Goal: Transaction & Acquisition: Purchase product/service

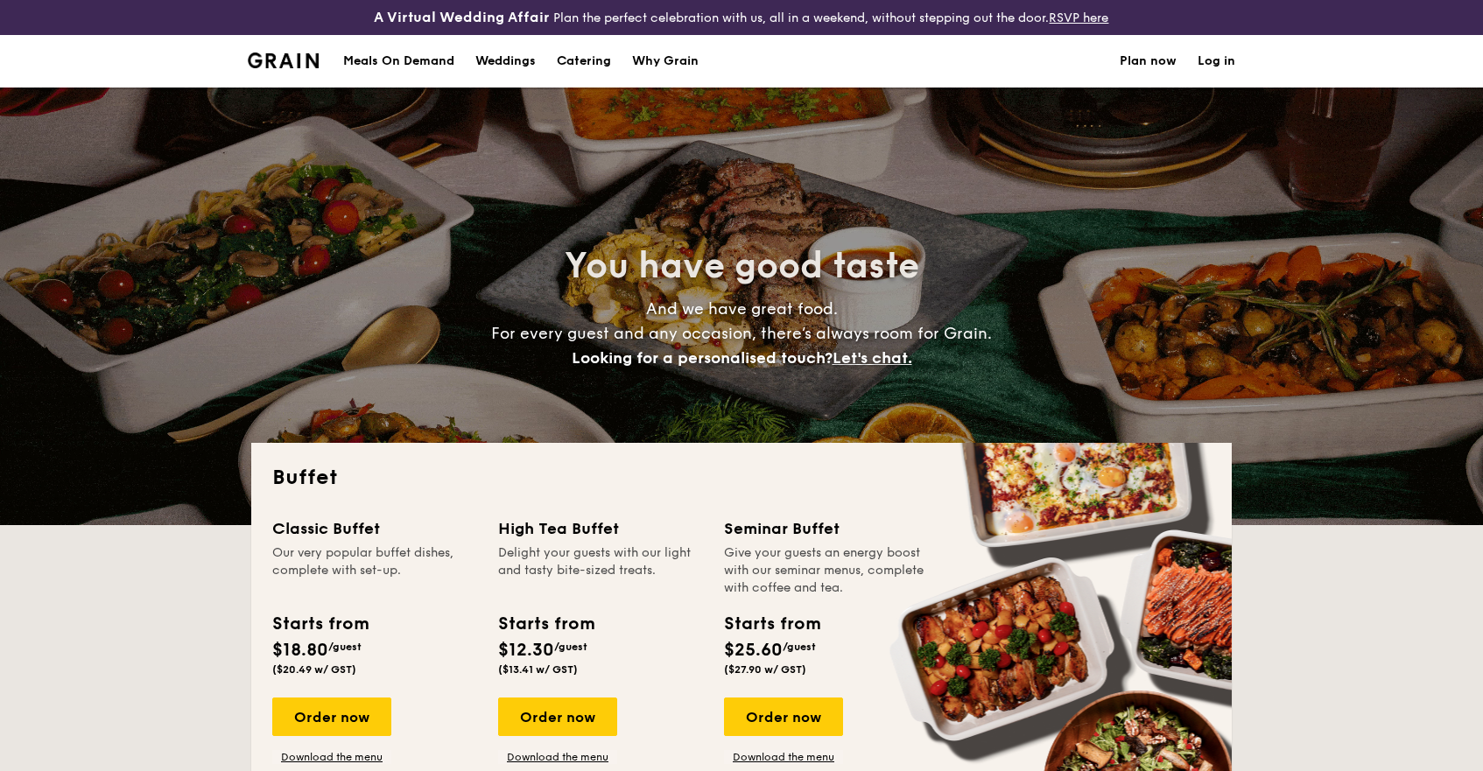
select select
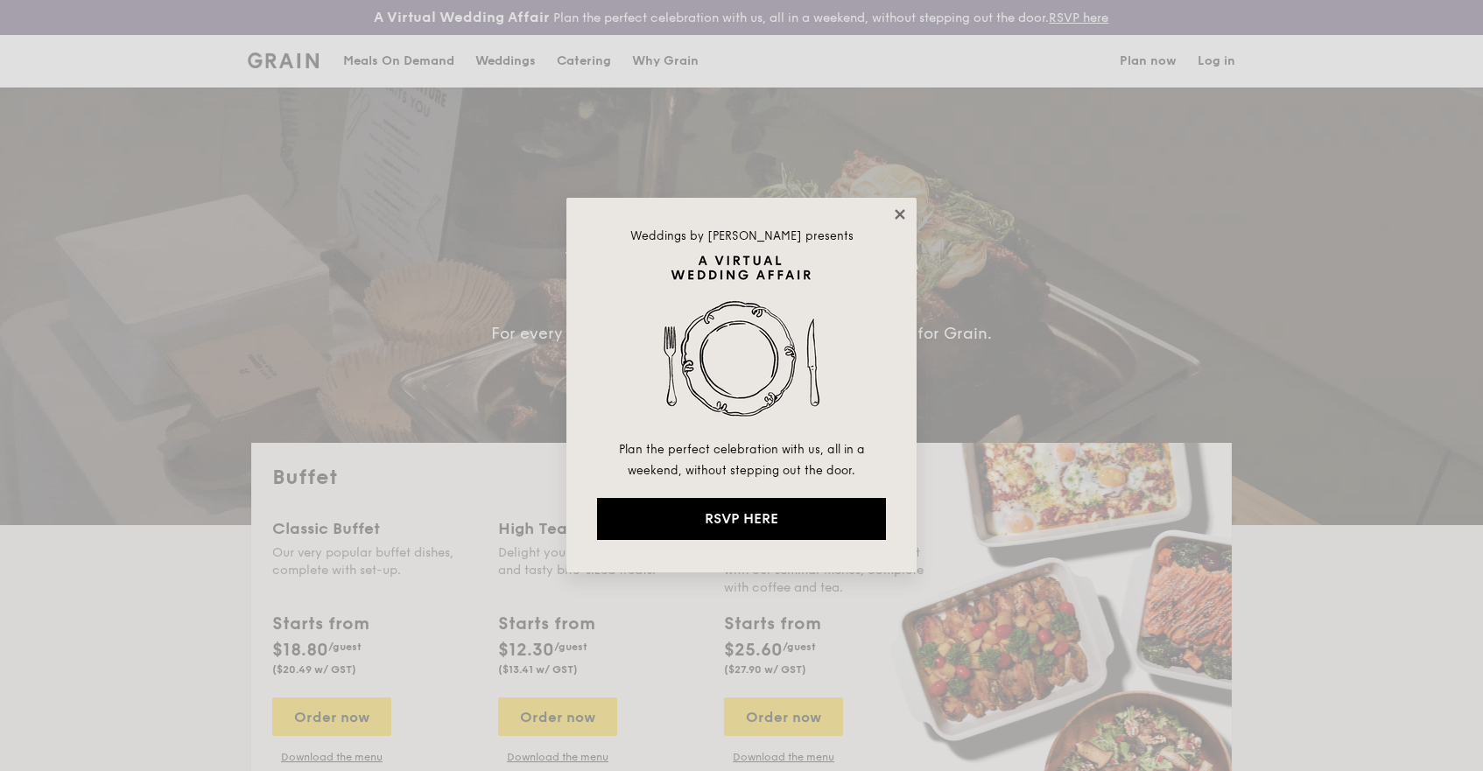
click at [898, 211] on icon at bounding box center [900, 214] width 10 height 10
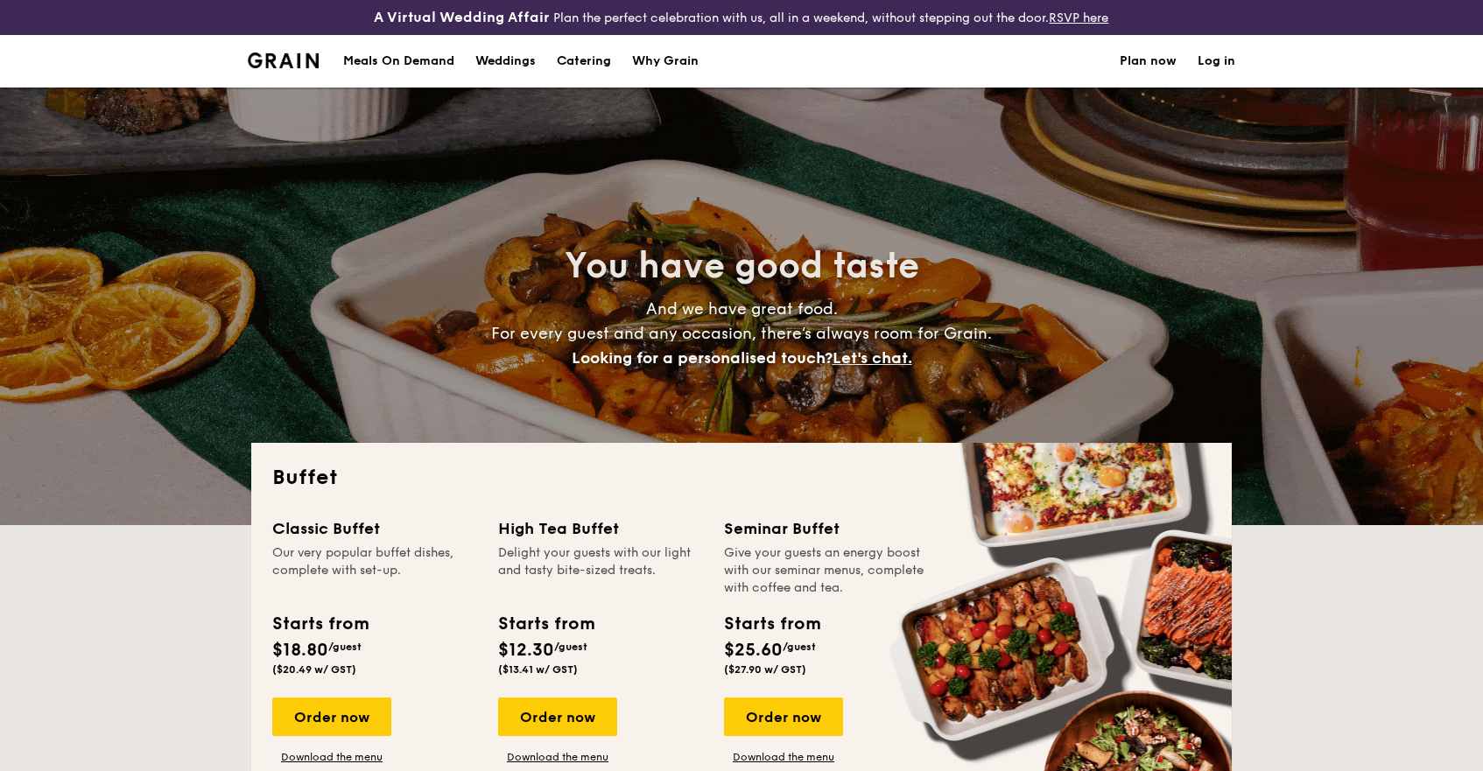
click at [428, 64] on div "Meals On Demand" at bounding box center [398, 61] width 111 height 53
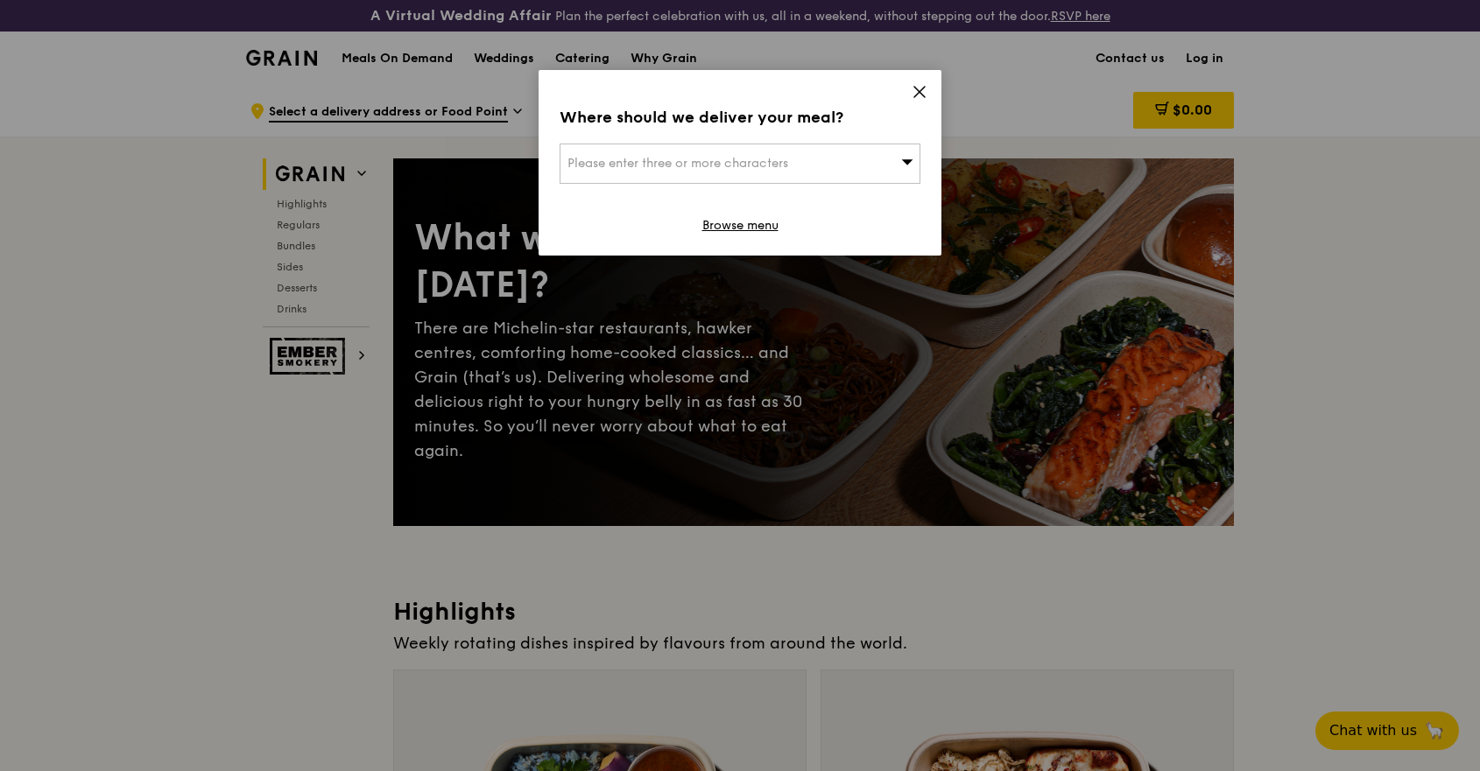
click at [865, 163] on div "Please enter three or more characters" at bounding box center [739, 164] width 361 height 40
click at [922, 92] on icon at bounding box center [919, 92] width 16 height 16
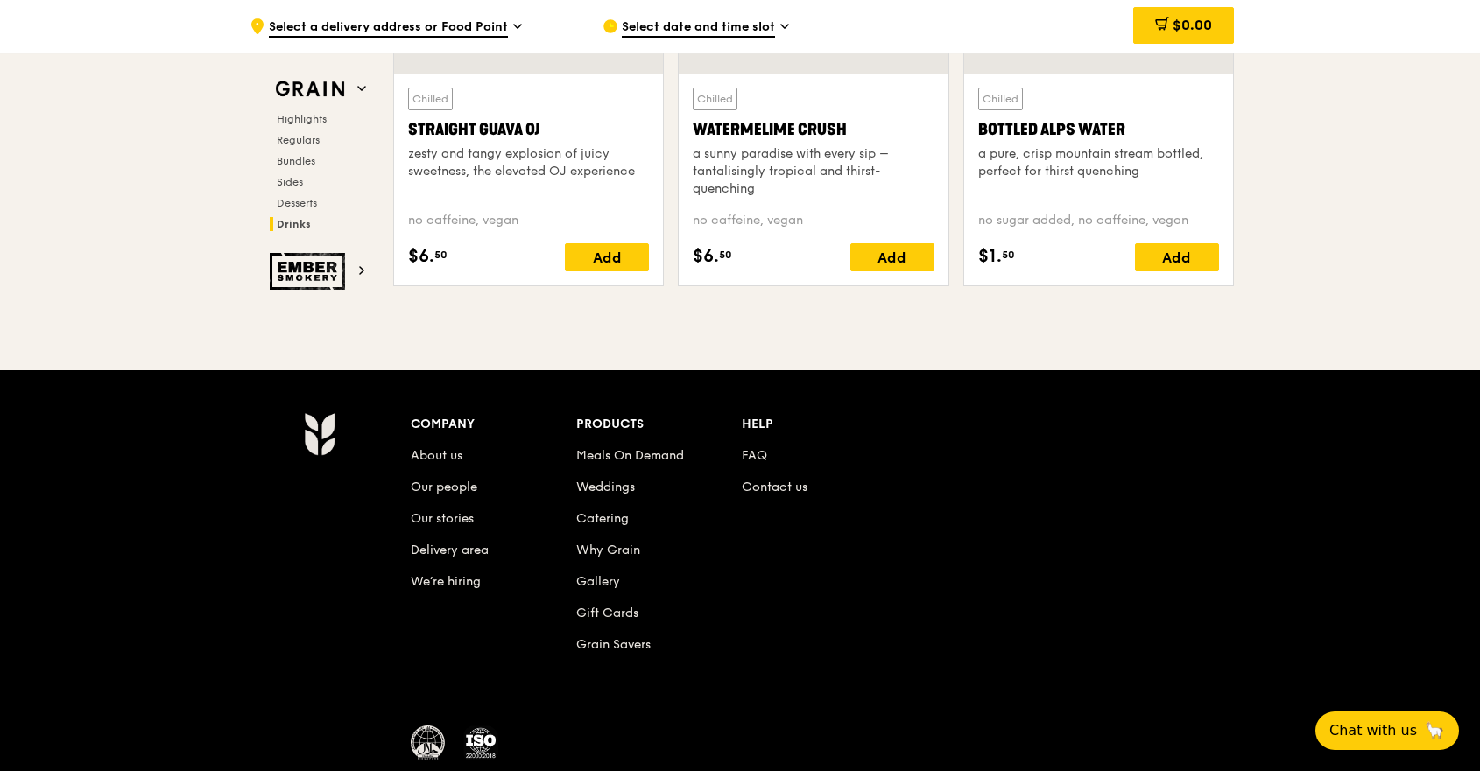
scroll to position [7311, 0]
